Goal: Book appointment/travel/reservation

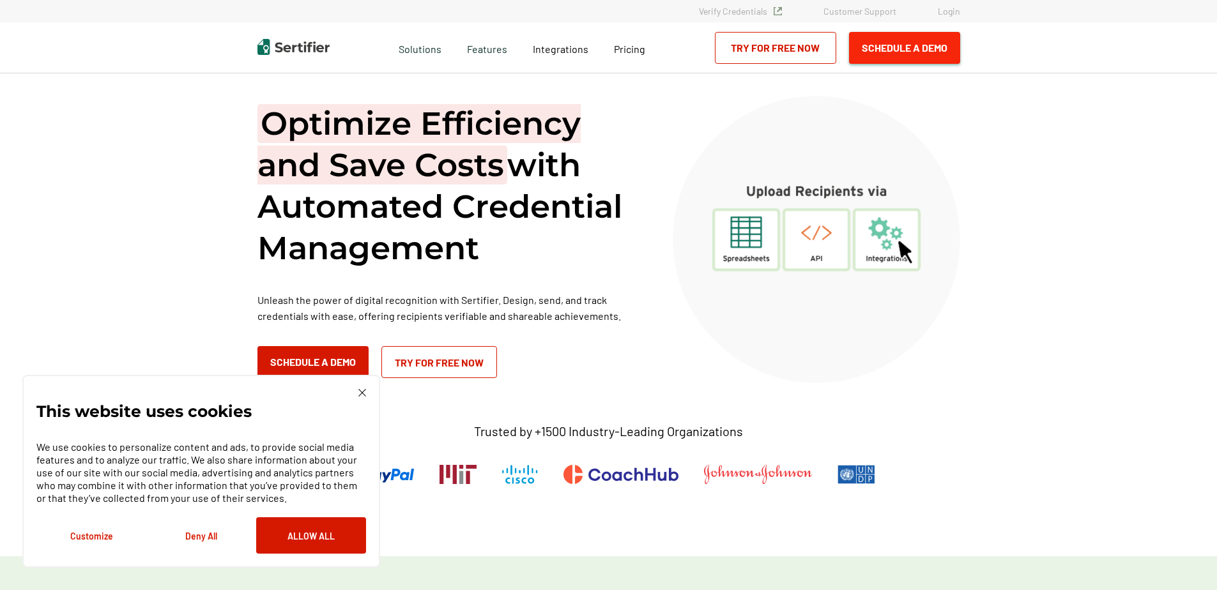
click at [884, 45] on button "Schedule a Demo" at bounding box center [904, 48] width 111 height 32
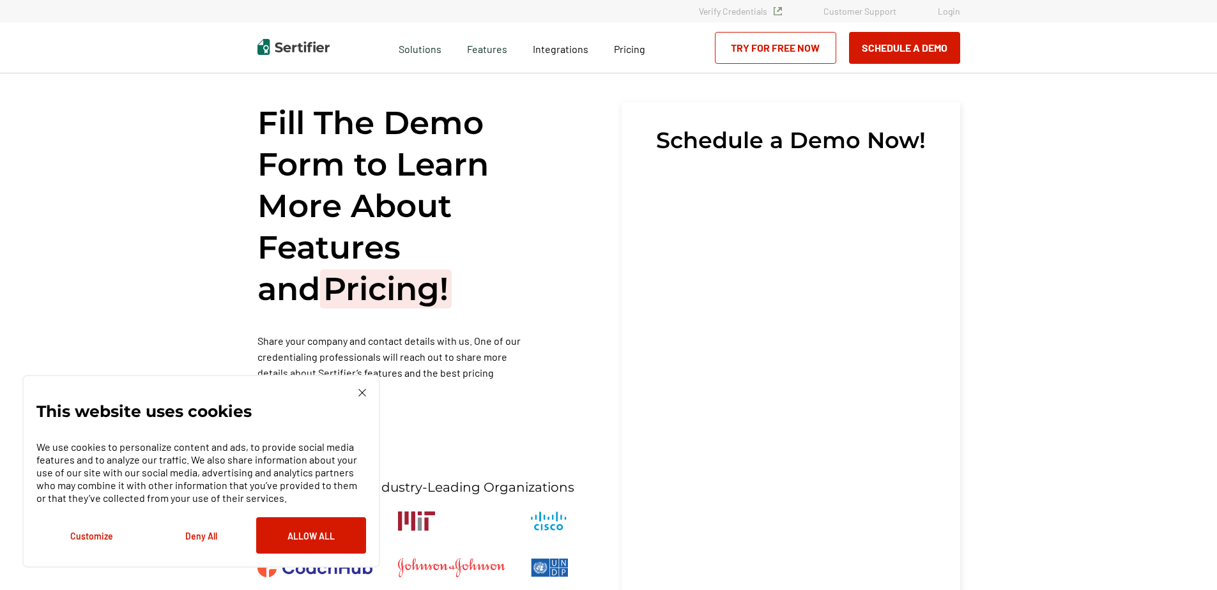
click at [358, 392] on img at bounding box center [362, 393] width 8 height 8
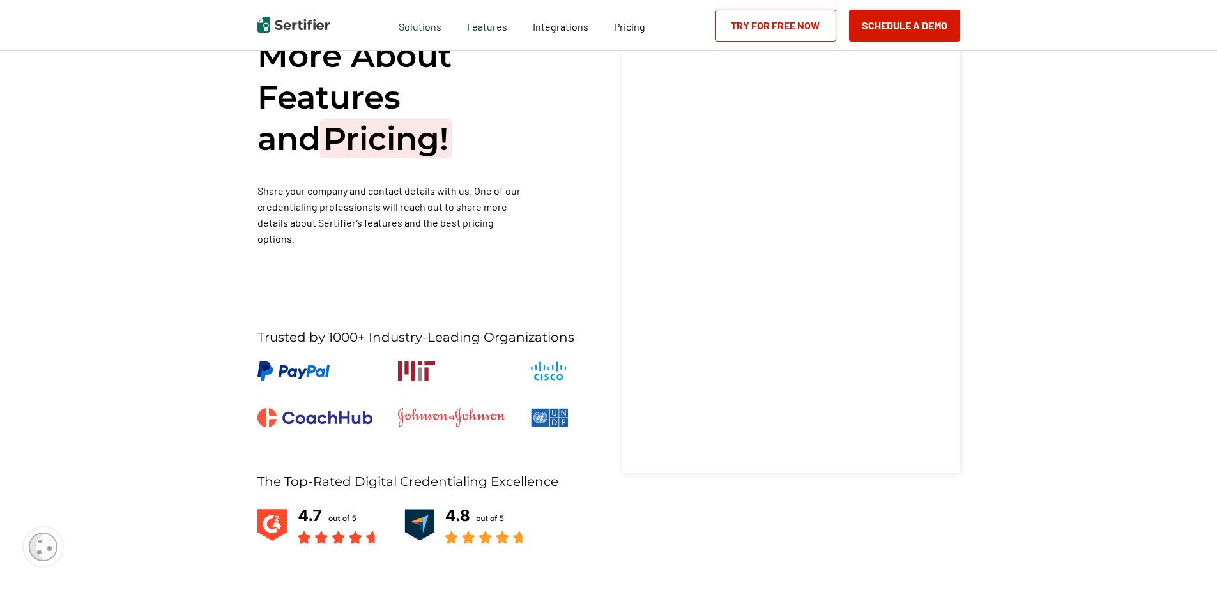
scroll to position [22, 0]
